Goal: Information Seeking & Learning: Learn about a topic

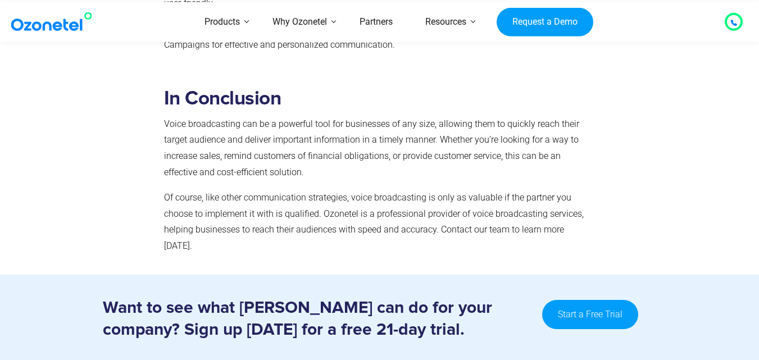
scroll to position [5207, 0]
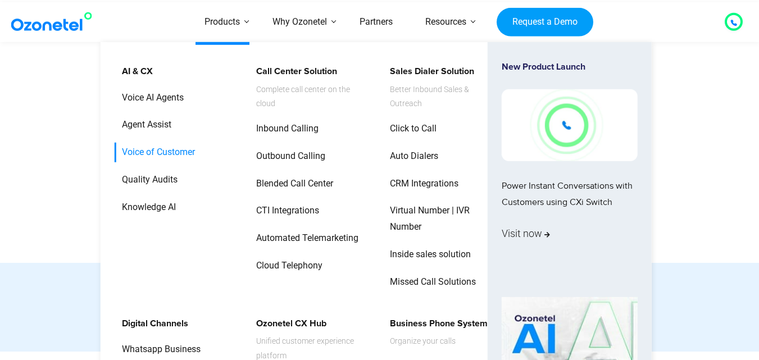
click at [181, 150] on link "Voice of Customer" at bounding box center [156, 153] width 82 height 20
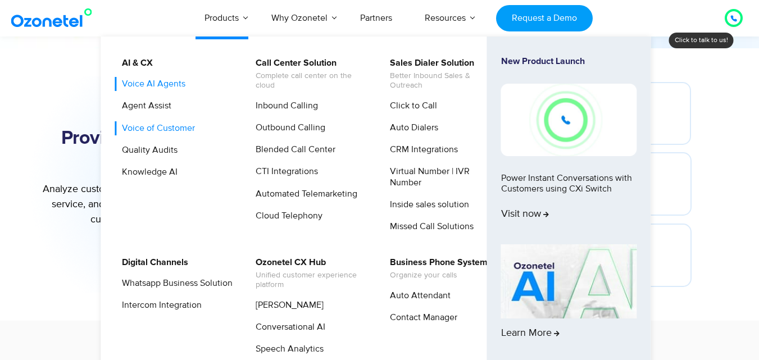
click at [158, 86] on link "Voice AI Agents" at bounding box center [151, 84] width 72 height 14
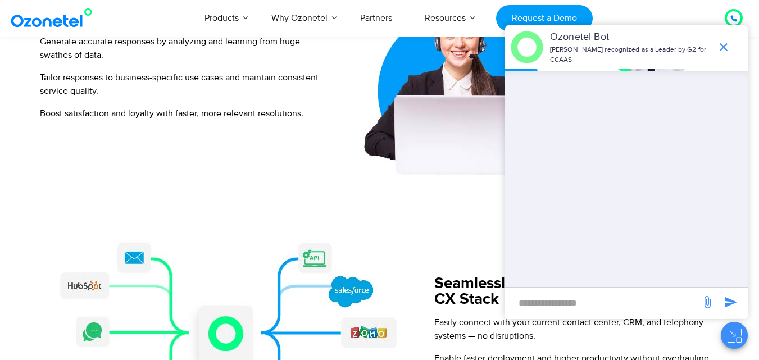
scroll to position [1071, 0]
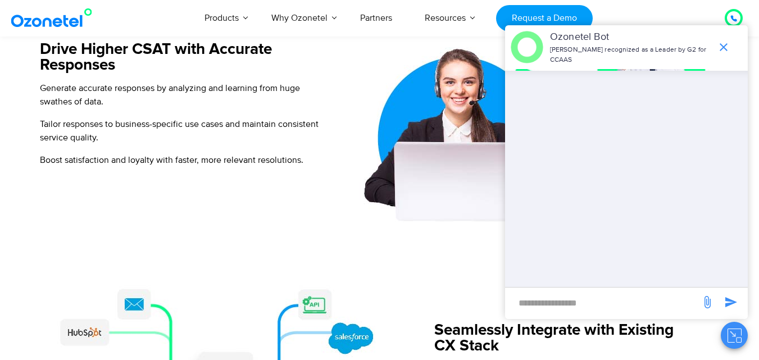
drag, startPoint x: 764, startPoint y: 31, endPoint x: 727, endPoint y: 160, distance: 133.4
click at [727, 160] on html "[GEOGRAPHIC_DATA] : +1-408-440-54451-408-440-5445 [GEOGRAPHIC_DATA] : [PHONE_NU…" at bounding box center [379, 344] width 759 height 2831
click at [721, 49] on icon "end chat or minimize" at bounding box center [723, 46] width 13 height 13
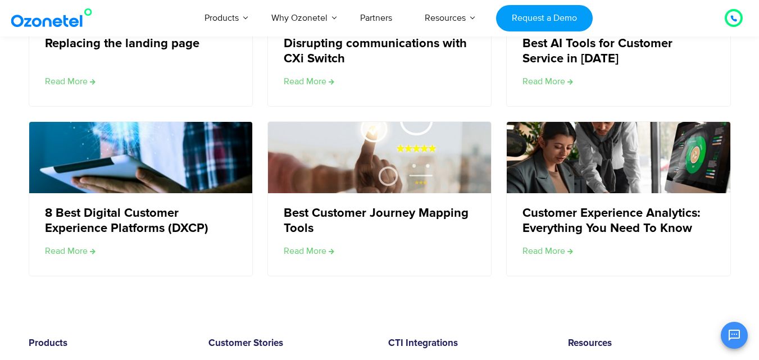
scroll to position [2091, 0]
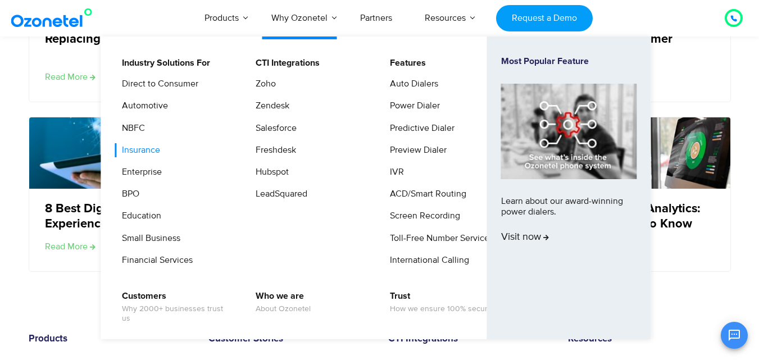
click at [146, 151] on link "Insurance" at bounding box center [138, 150] width 47 height 14
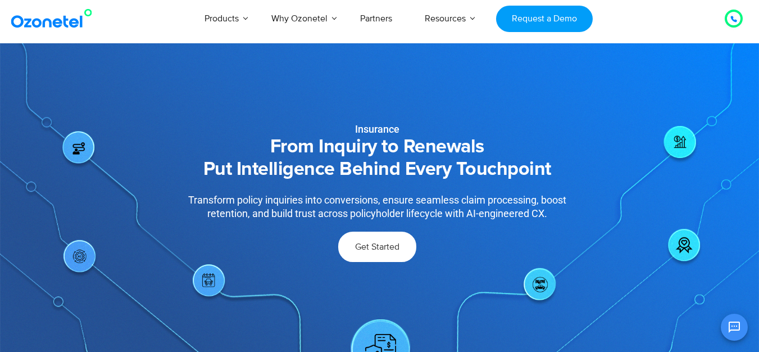
click at [362, 253] on link "Get Started" at bounding box center [377, 246] width 78 height 30
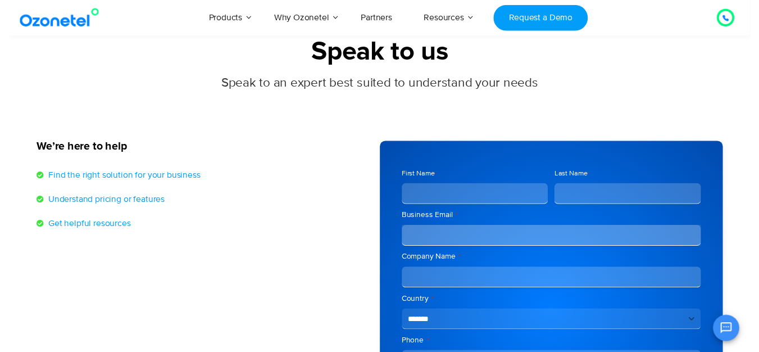
scroll to position [82, 0]
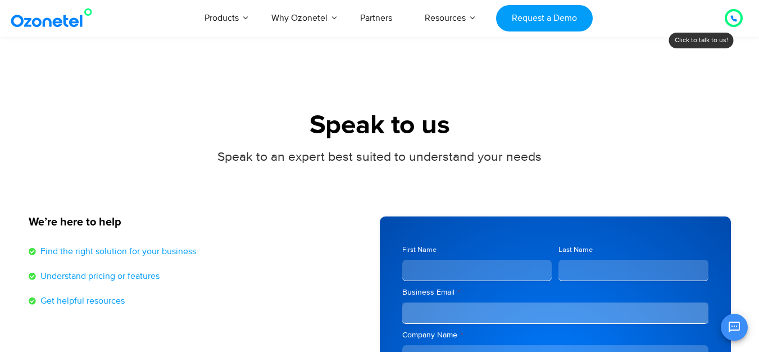
scroll to position [0, 0]
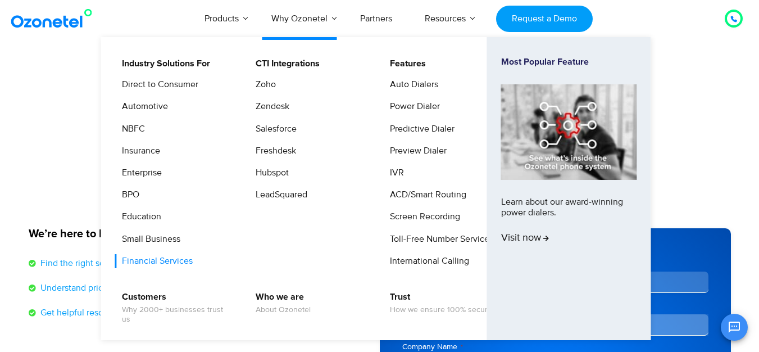
click at [138, 257] on link "Financial Services" at bounding box center [155, 261] width 80 height 14
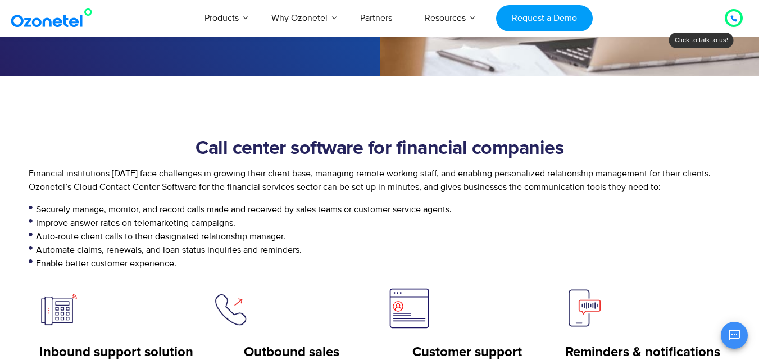
scroll to position [415, 0]
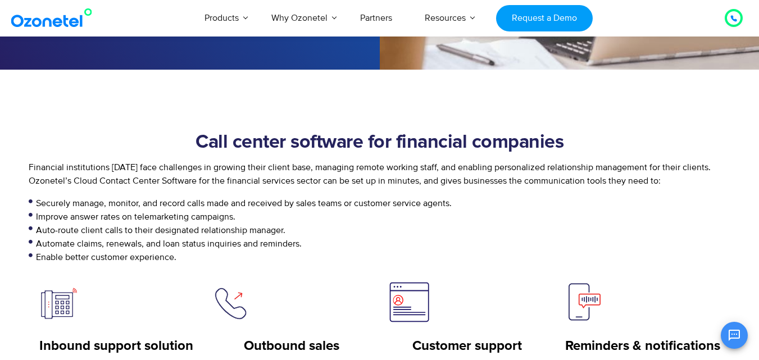
drag, startPoint x: 766, startPoint y: 32, endPoint x: 767, endPoint y: 66, distance: 33.7
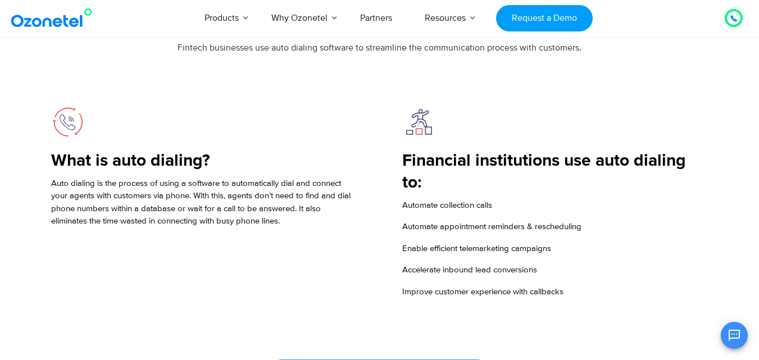
scroll to position [1070, 0]
